Goal: Obtain resource: Download file/media

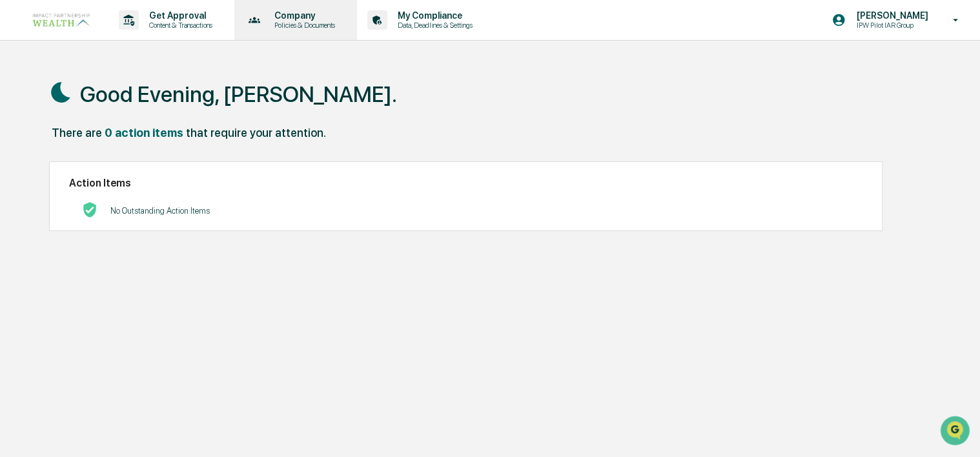
click at [294, 23] on p "Policies & Documents" at bounding box center [302, 25] width 77 height 9
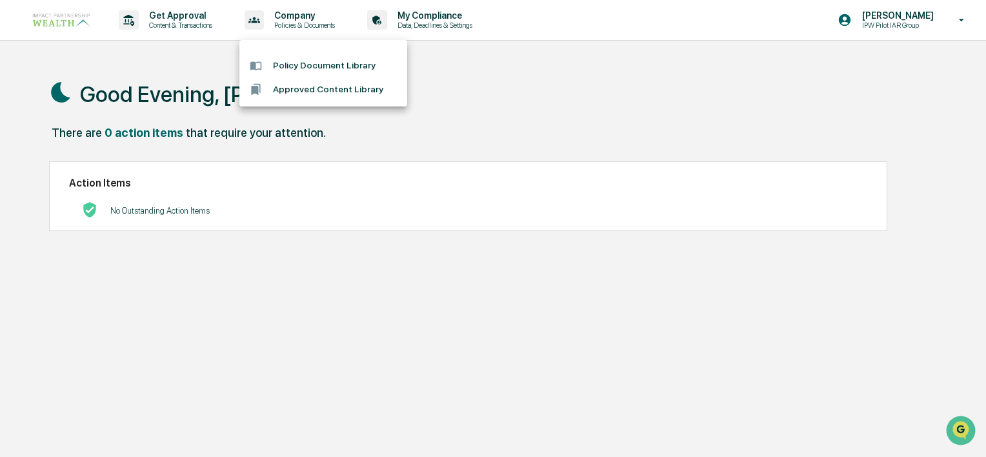
click at [307, 64] on li "Policy Document Library" at bounding box center [323, 66] width 168 height 24
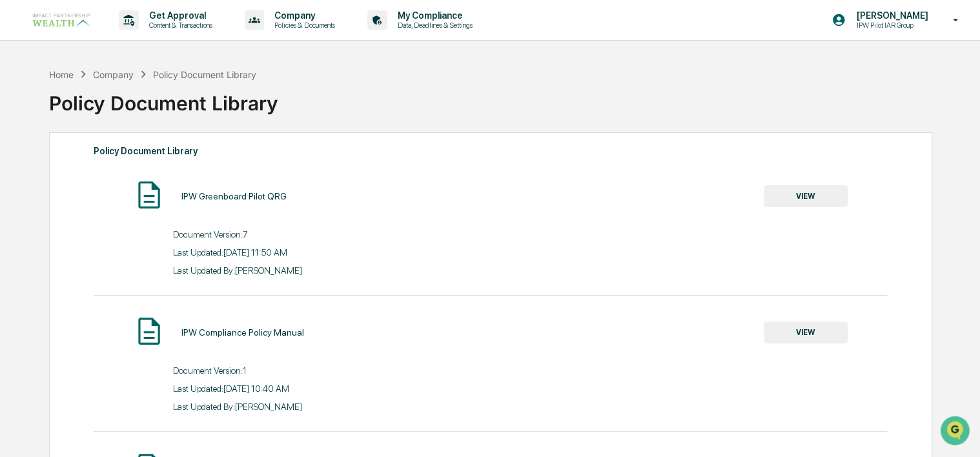
click at [269, 198] on div "IPW Greenboard Pilot QRG" at bounding box center [233, 196] width 105 height 10
click at [145, 195] on img at bounding box center [149, 195] width 32 height 32
click at [805, 194] on button "VIEW" at bounding box center [806, 196] width 84 height 22
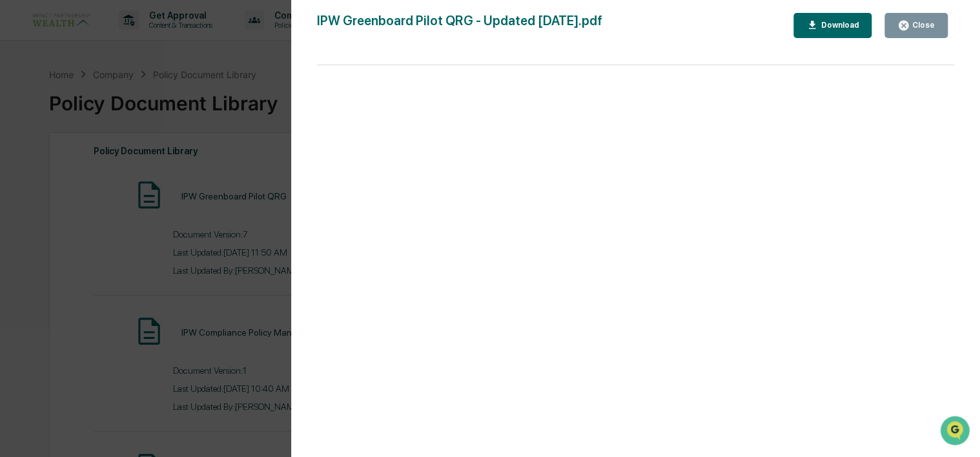
click at [842, 33] on button "Download" at bounding box center [832, 25] width 79 height 25
click at [900, 21] on icon "button" at bounding box center [903, 25] width 12 height 12
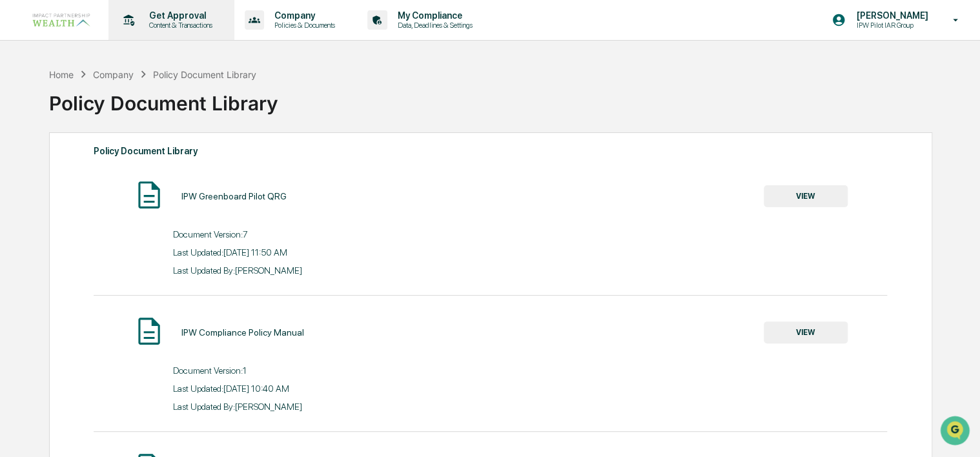
click at [178, 21] on p "Content & Transactions" at bounding box center [179, 25] width 80 height 9
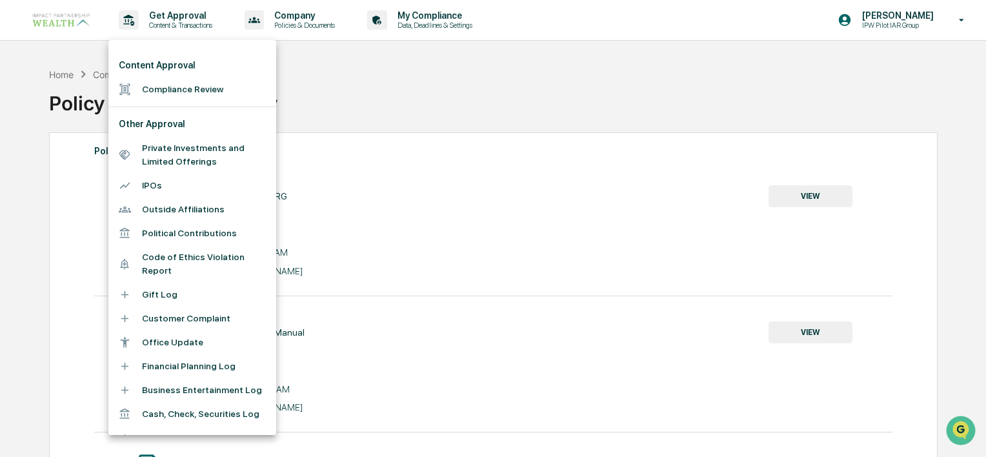
click at [157, 340] on li "Office Update" at bounding box center [192, 343] width 168 height 24
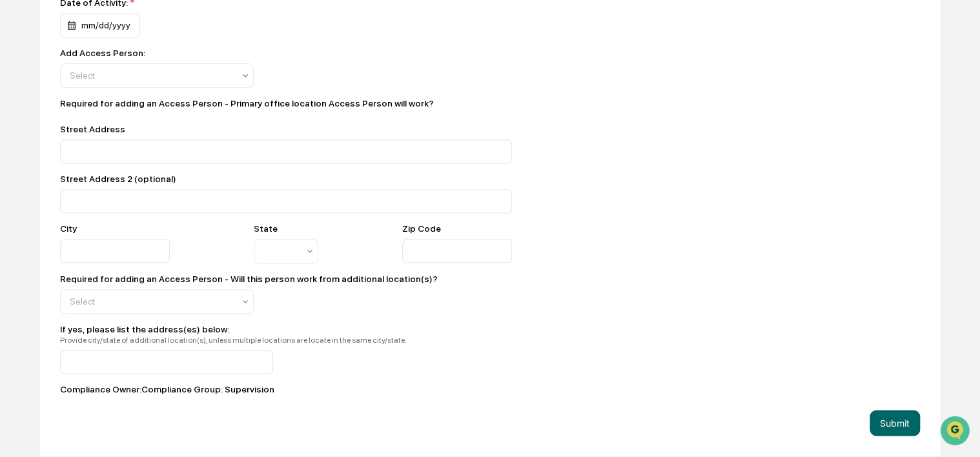
scroll to position [806, 0]
click at [182, 350] on input at bounding box center [166, 362] width 213 height 24
click at [164, 392] on div "Compliance Owner : Compliance Group: Supervision" at bounding box center [286, 389] width 452 height 10
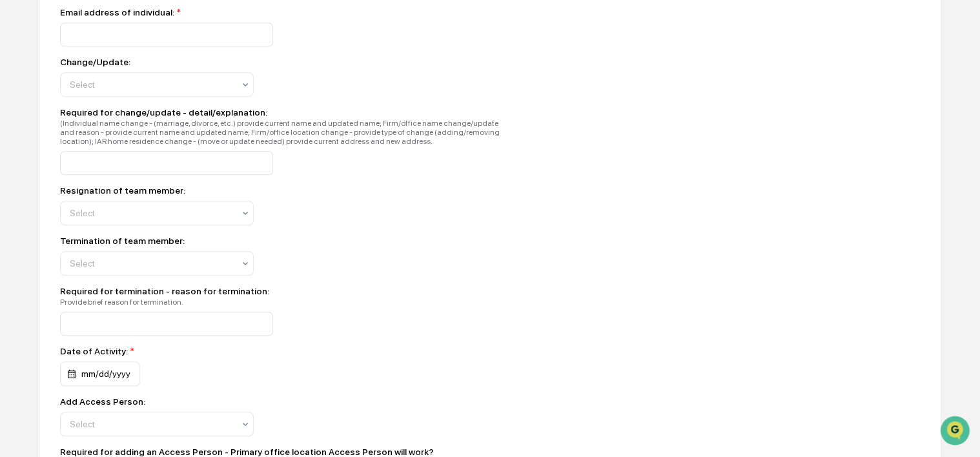
scroll to position [96, 0]
